Goal: Task Accomplishment & Management: Manage account settings

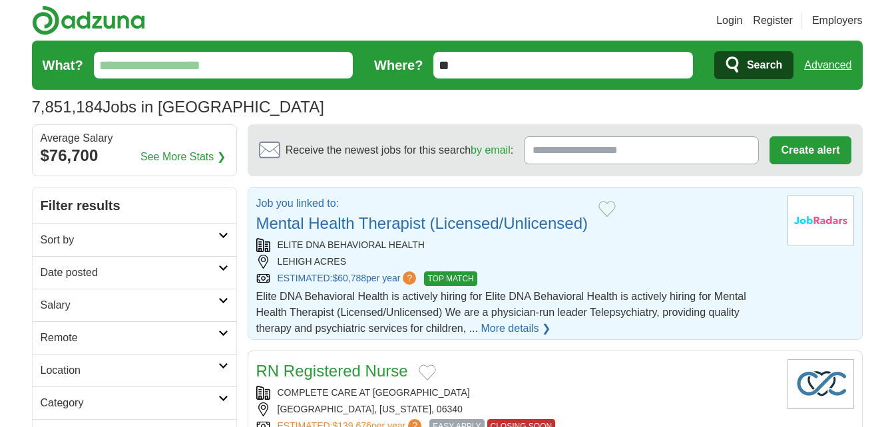
click at [754, 173] on section "Receive the newest jobs for this search by email : Create alert By creating an …" at bounding box center [555, 150] width 615 height 51
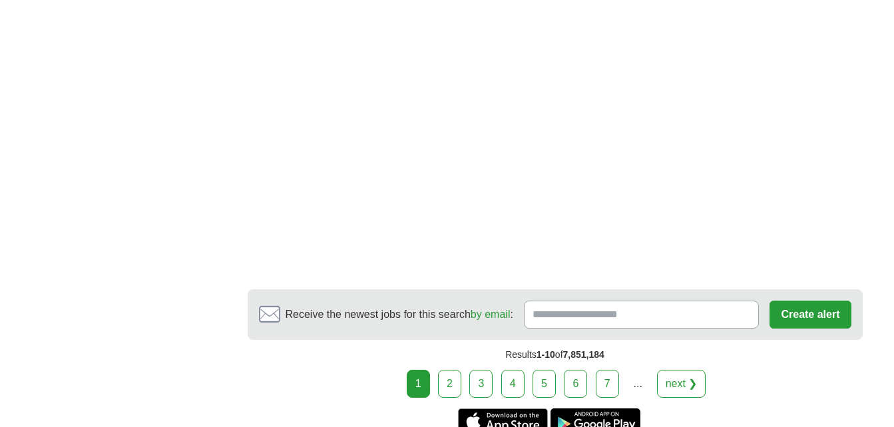
scroll to position [2404, 0]
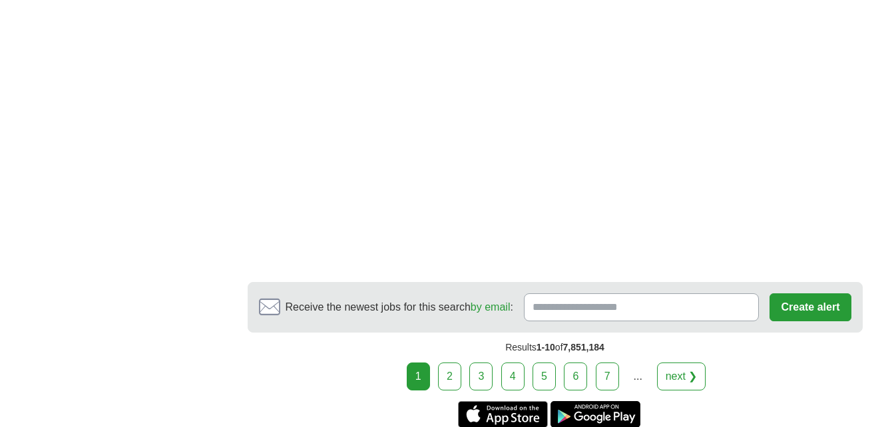
click at [453, 363] on link "2" at bounding box center [449, 377] width 23 height 28
click at [452, 363] on link "2" at bounding box center [449, 377] width 23 height 28
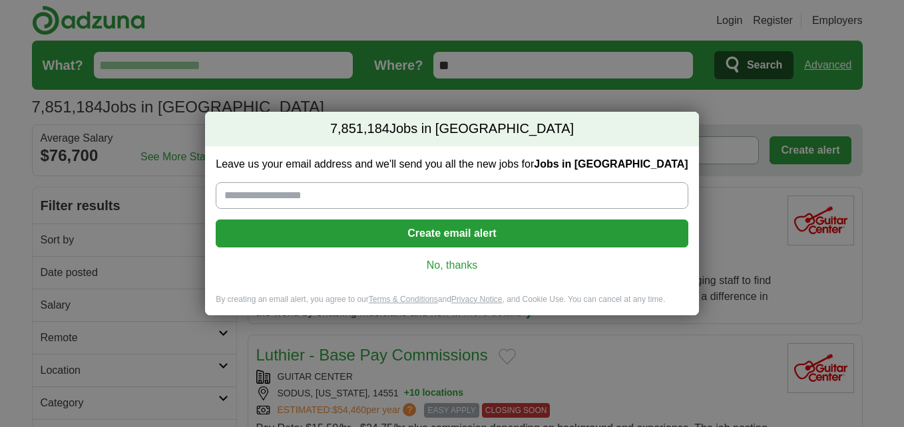
click at [445, 264] on link "No, thanks" at bounding box center [451, 265] width 451 height 15
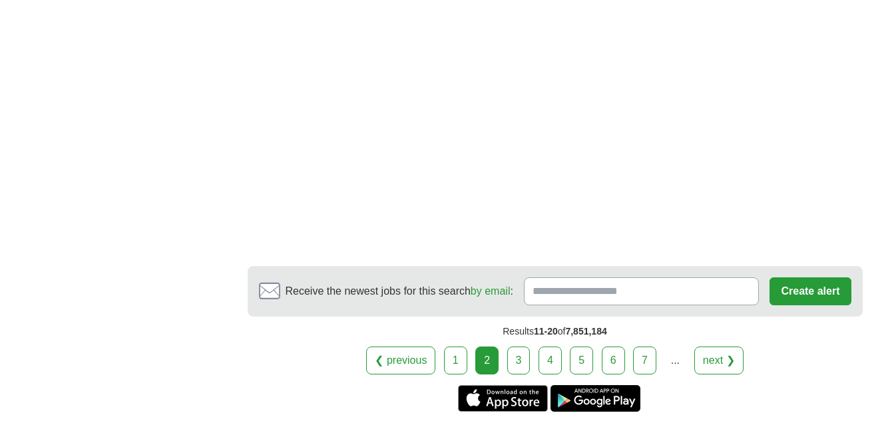
scroll to position [2270, 0]
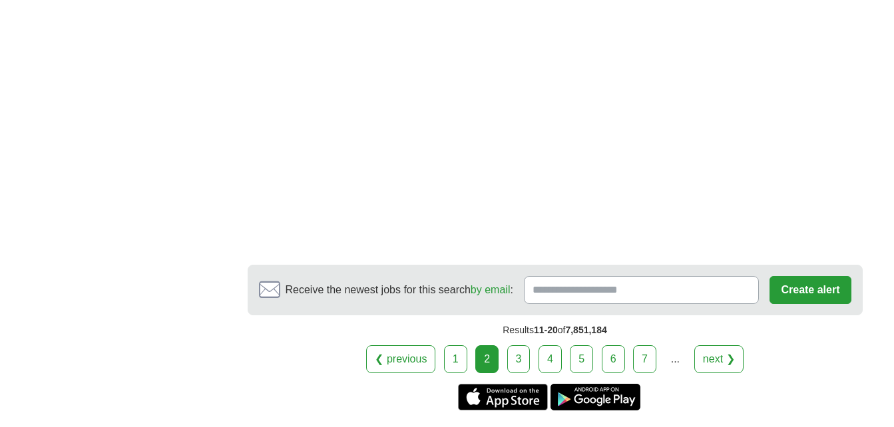
click at [520, 346] on link "3" at bounding box center [518, 360] width 23 height 28
click at [515, 346] on link "3" at bounding box center [518, 360] width 23 height 28
click at [524, 346] on link "3" at bounding box center [518, 360] width 23 height 28
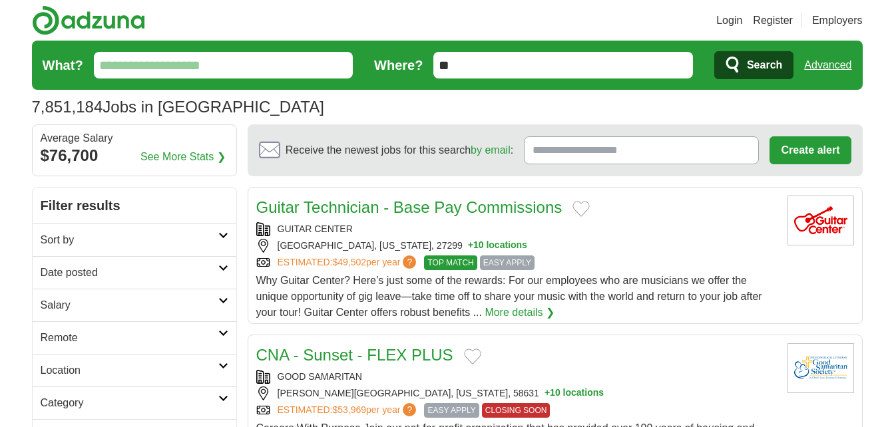
click at [518, 294] on span "Why Guitar Center? Here’s just some of the rewards: For our employees who are m…" at bounding box center [509, 296] width 506 height 43
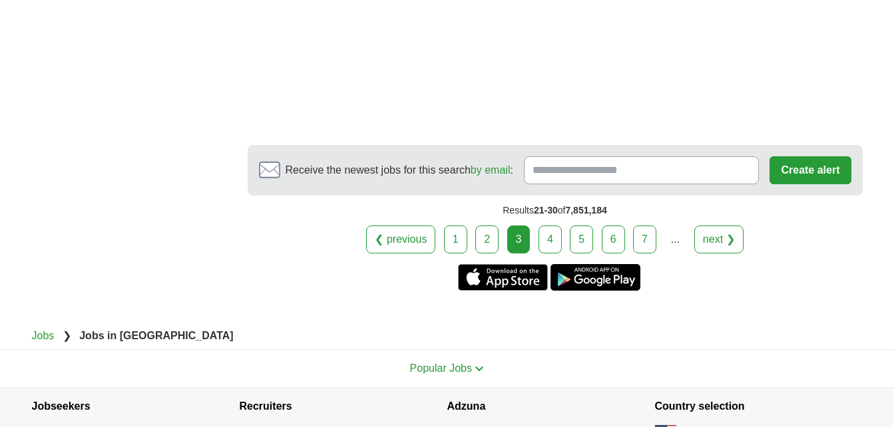
scroll to position [2296, 0]
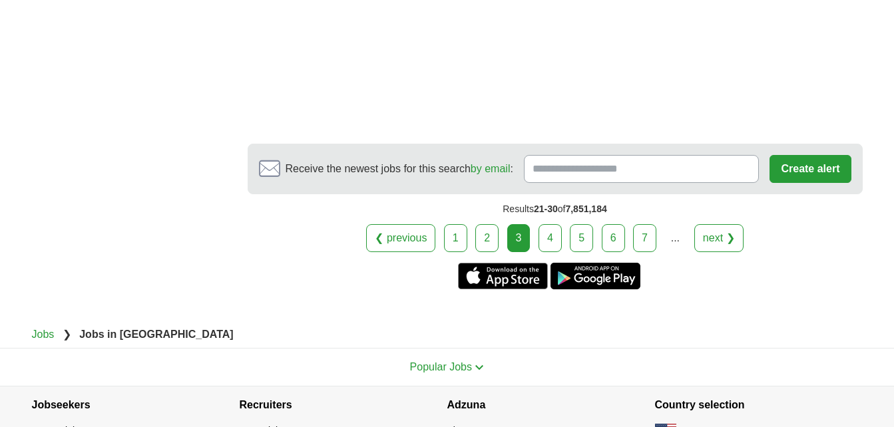
click at [550, 224] on link "4" at bounding box center [550, 238] width 23 height 28
click at [547, 224] on link "4" at bounding box center [550, 238] width 23 height 28
click at [713, 224] on link "next ❯" at bounding box center [718, 238] width 49 height 28
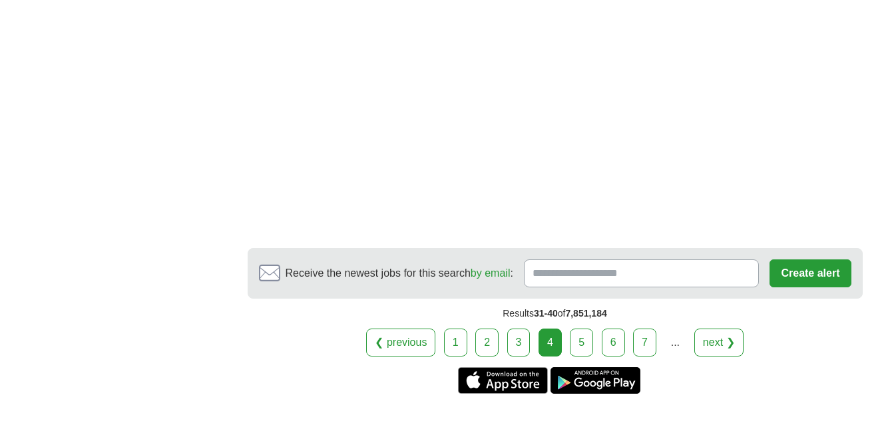
scroll to position [1959, 0]
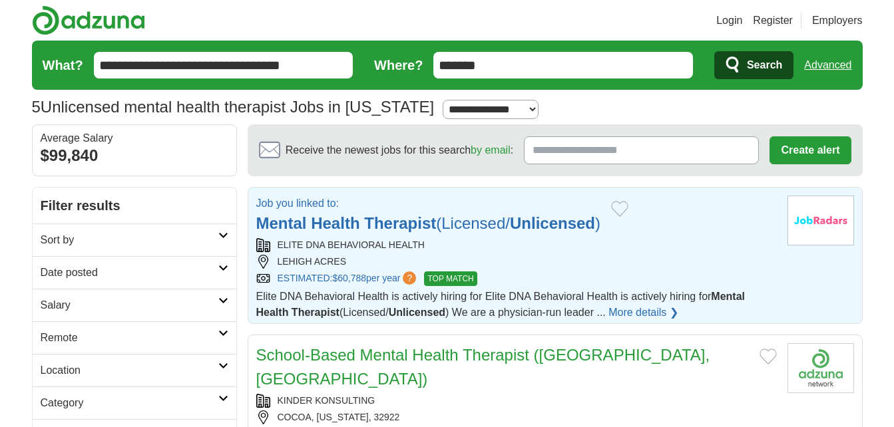
click at [623, 210] on button "Add to favorite jobs" at bounding box center [619, 209] width 17 height 16
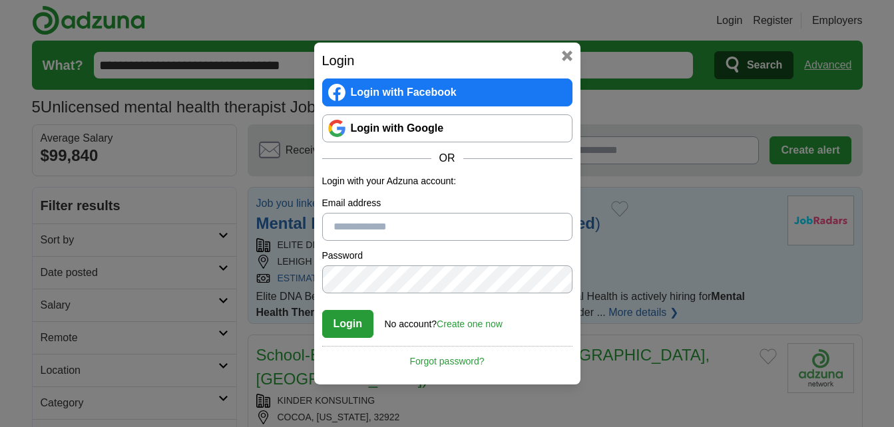
click at [569, 56] on button at bounding box center [567, 56] width 11 height 11
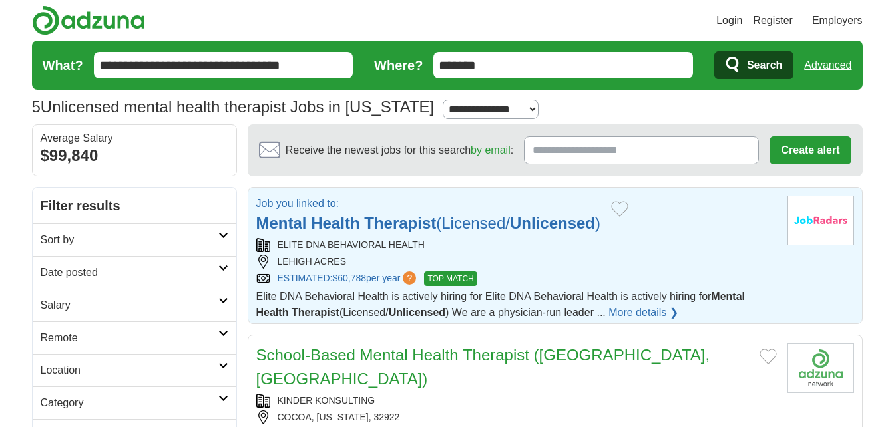
click at [652, 311] on link "More details ❯" at bounding box center [644, 313] width 70 height 16
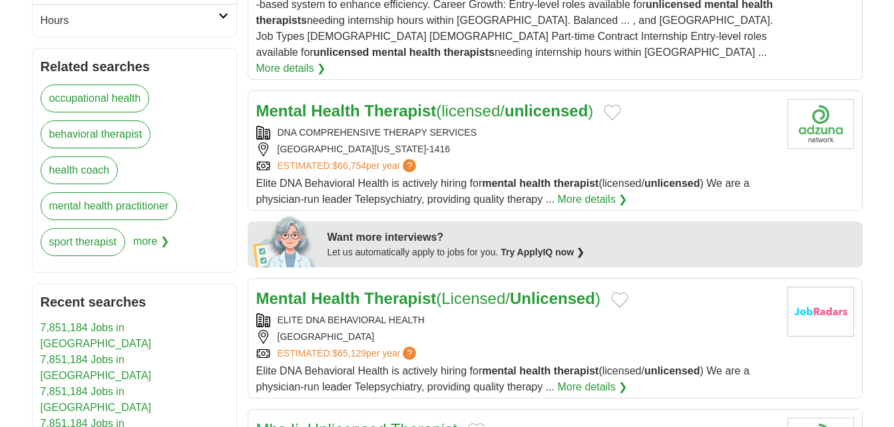
scroll to position [449, 0]
drag, startPoint x: 356, startPoint y: 134, endPoint x: 613, endPoint y: 93, distance: 261.0
click at [613, 104] on button "Add to favorite jobs" at bounding box center [612, 112] width 17 height 16
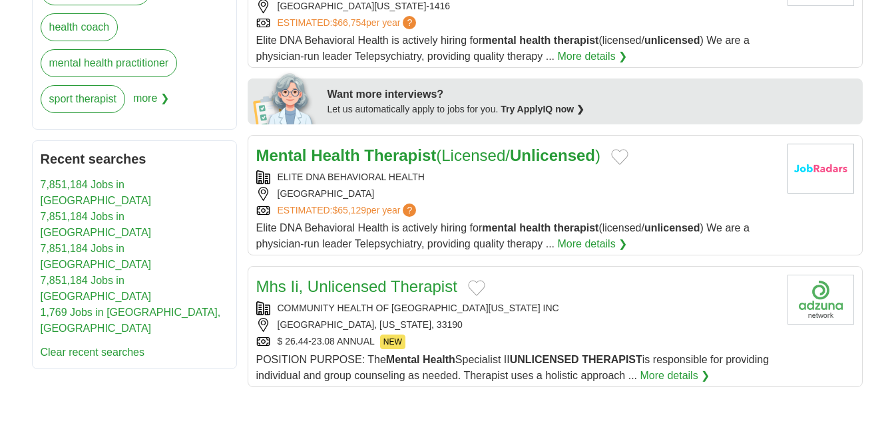
scroll to position [592, 0]
click at [627, 148] on button "Add to favorite jobs" at bounding box center [619, 156] width 17 height 16
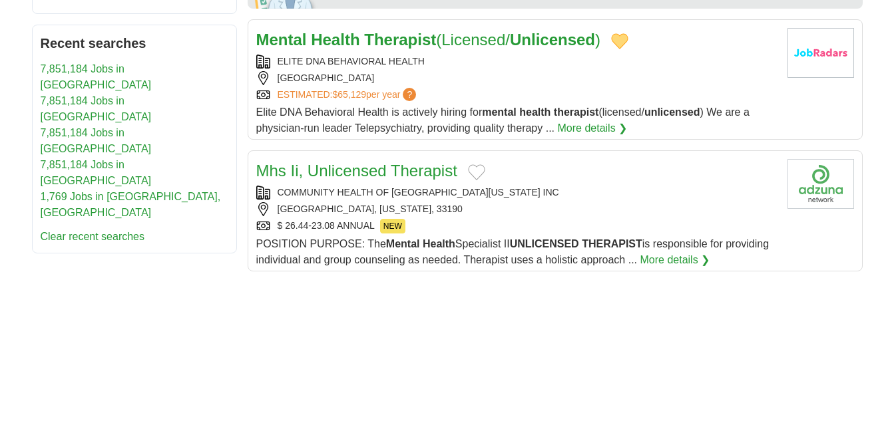
scroll to position [710, 0]
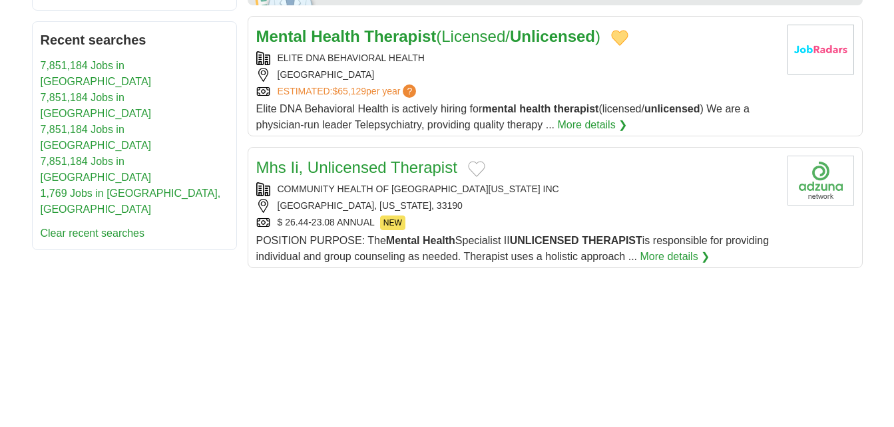
click at [710, 249] on link "More details ❯" at bounding box center [675, 257] width 70 height 16
